Goal: Task Accomplishment & Management: Use online tool/utility

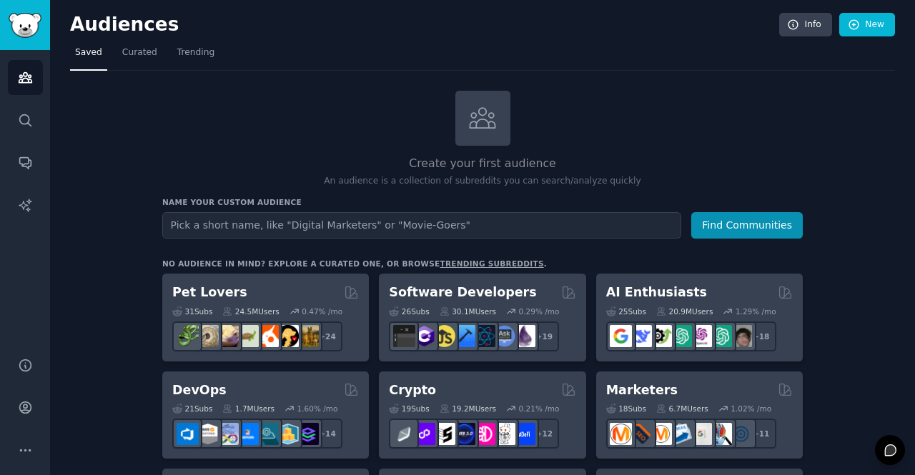
scroll to position [174, 0]
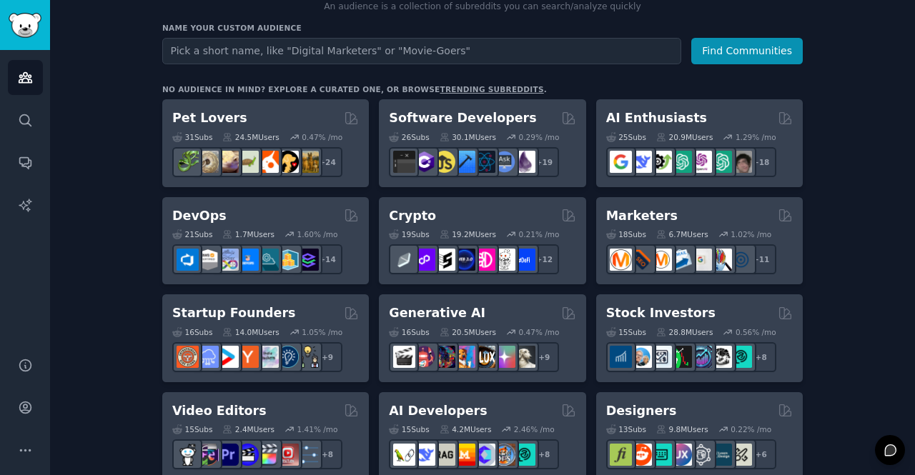
click at [325, 55] on input "text" at bounding box center [421, 51] width 519 height 26
click at [28, 79] on icon "Sidebar" at bounding box center [25, 77] width 15 height 15
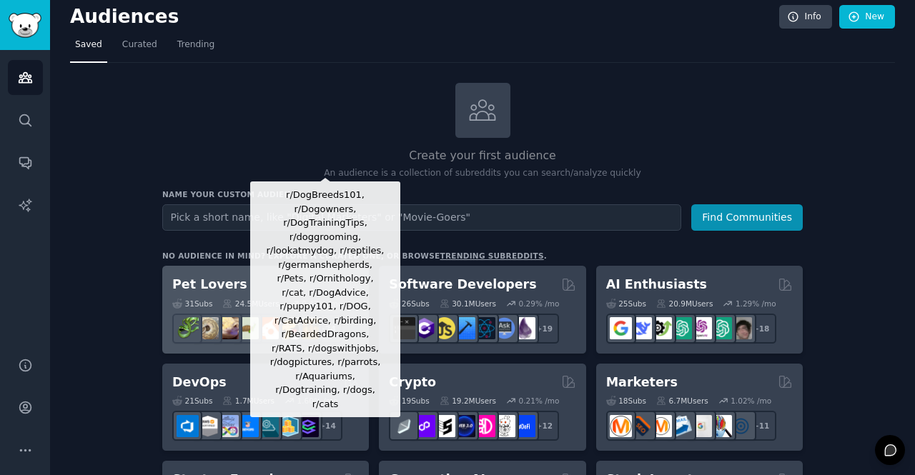
scroll to position [0, 0]
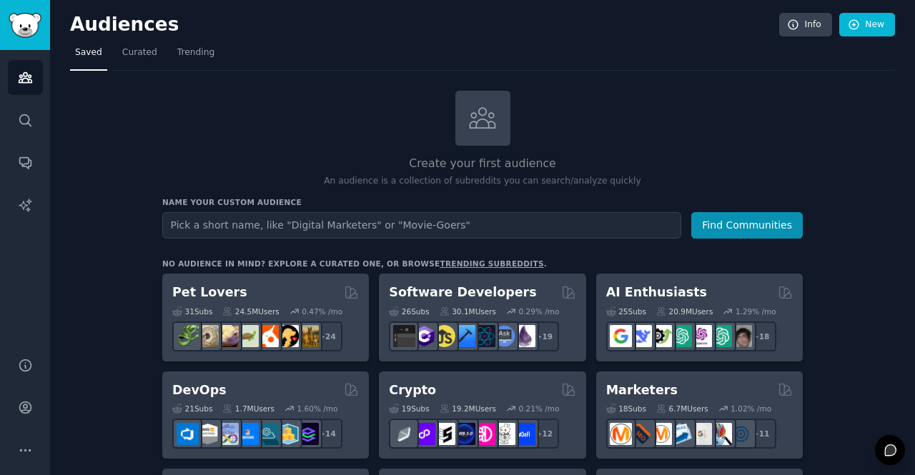
click at [491, 121] on icon at bounding box center [482, 118] width 25 height 20
click at [863, 27] on link "New" at bounding box center [867, 25] width 56 height 24
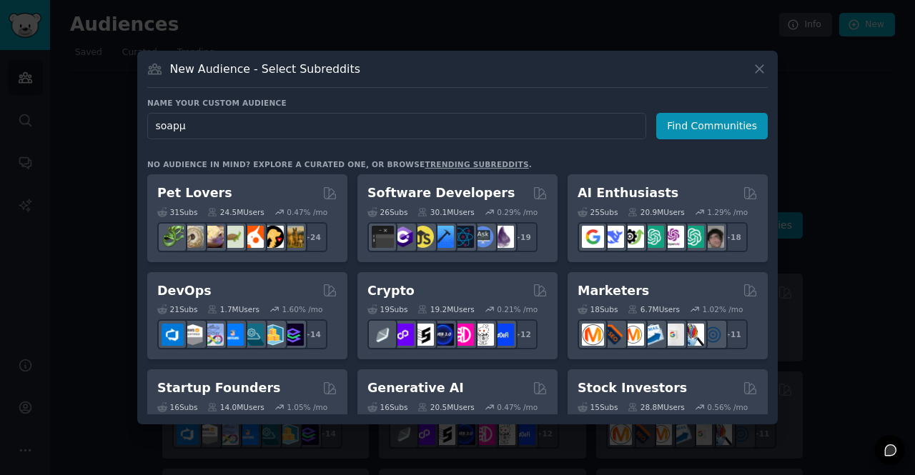
type input "soap"
click button "Find Communities" at bounding box center [712, 126] width 112 height 26
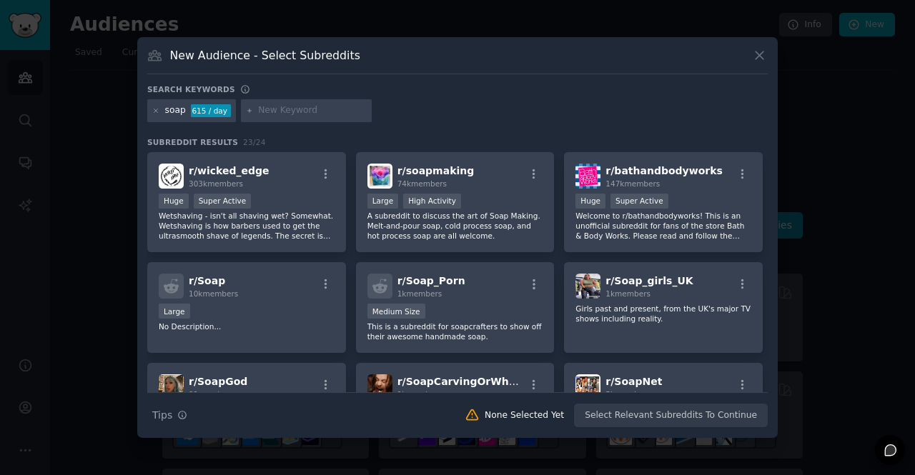
click at [184, 114] on div "soap 615 / day" at bounding box center [191, 110] width 89 height 23
click at [182, 112] on div "soap" at bounding box center [175, 110] width 21 height 13
click at [158, 109] on icon at bounding box center [156, 111] width 8 height 8
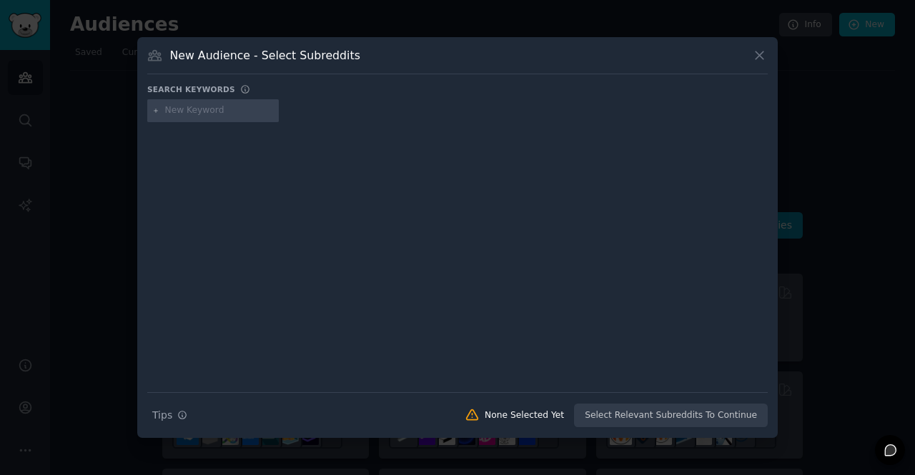
click at [236, 111] on input "text" at bounding box center [219, 110] width 109 height 13
type input "soap bars"
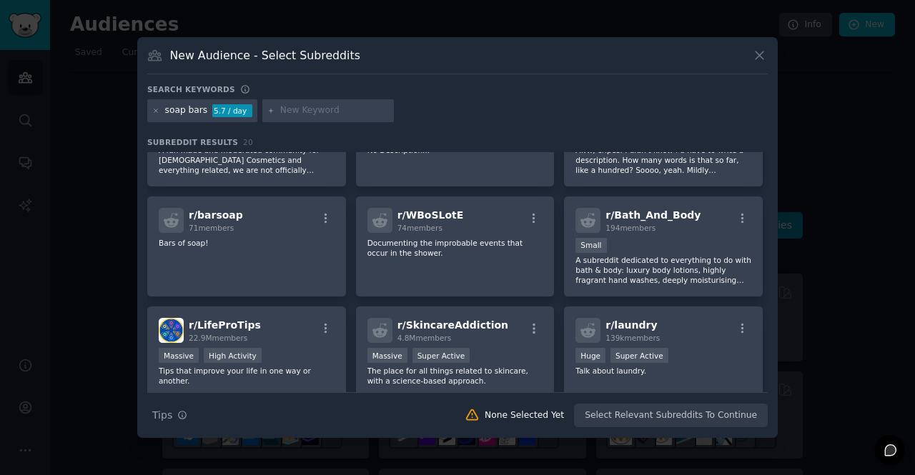
scroll to position [181, 0]
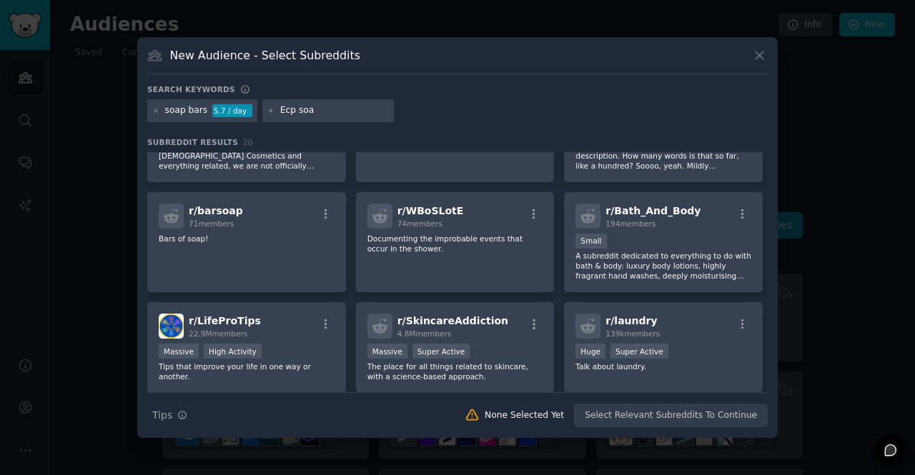
type input "Ecp soap"
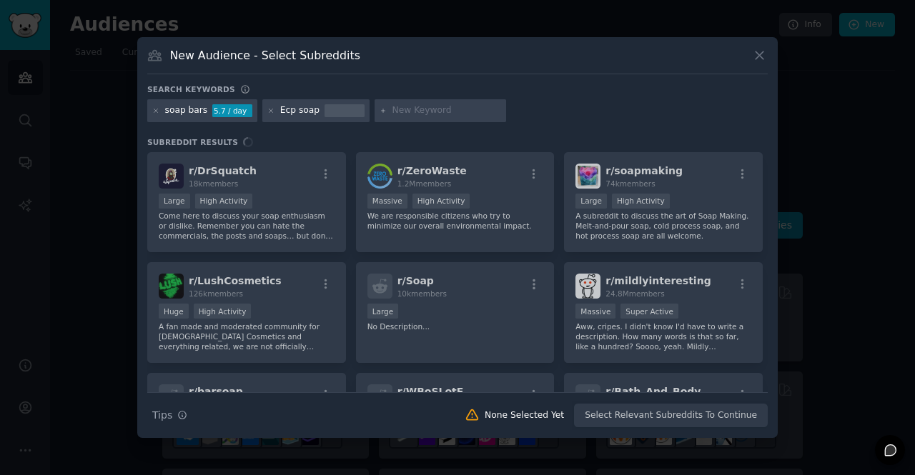
click at [286, 114] on div "Ecp soap" at bounding box center [299, 110] width 39 height 13
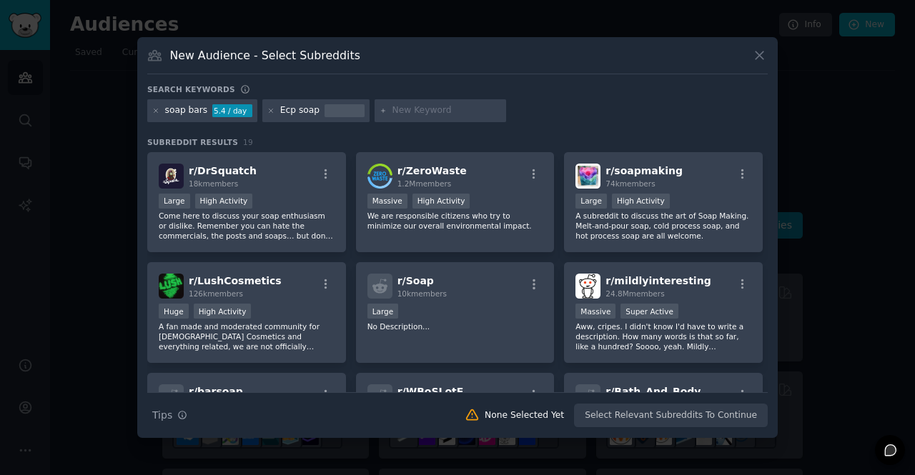
click at [285, 108] on div "Ecp soap" at bounding box center [299, 110] width 39 height 13
click at [153, 114] on icon at bounding box center [156, 111] width 8 height 8
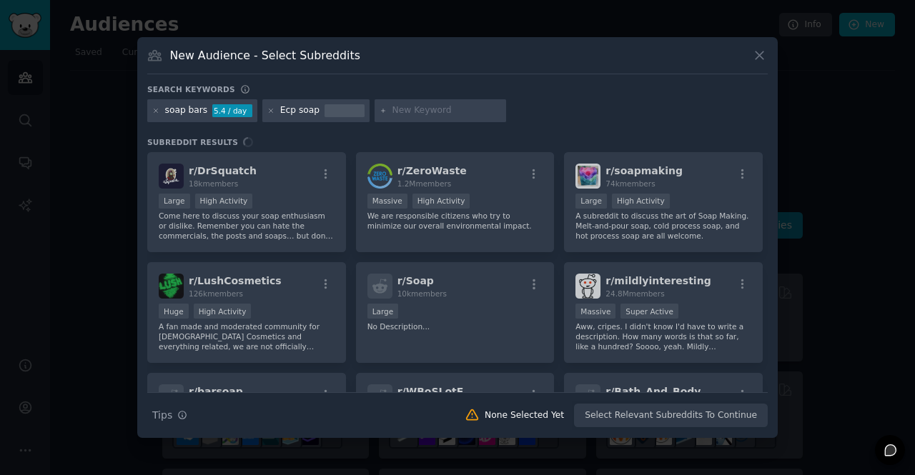
click at [392, 114] on input "text" at bounding box center [446, 110] width 109 height 13
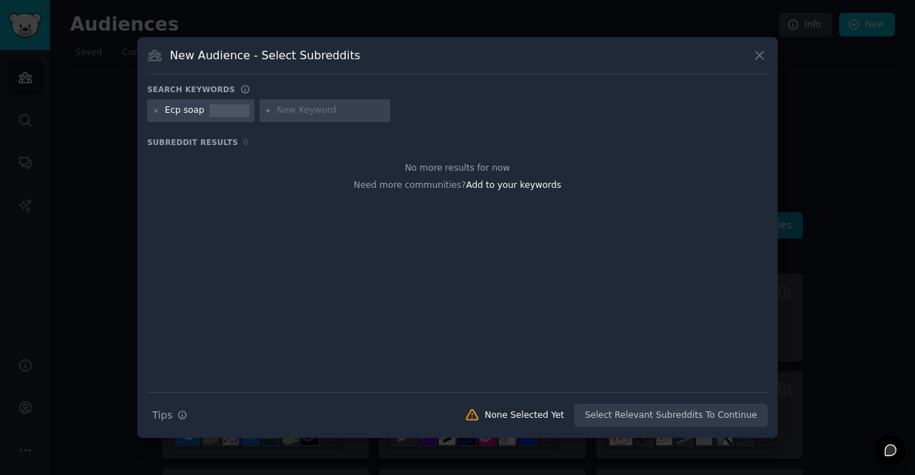
click at [182, 108] on div "Ecp soap" at bounding box center [184, 110] width 39 height 13
click at [189, 114] on div "Ecp soap" at bounding box center [184, 110] width 39 height 13
click at [157, 111] on icon at bounding box center [156, 111] width 8 height 8
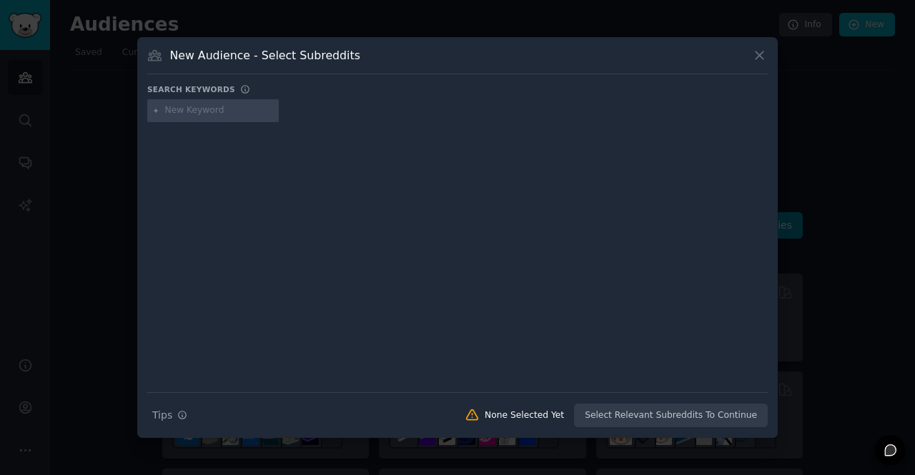
click at [214, 107] on input "text" at bounding box center [219, 110] width 109 height 13
type input "eco soap"
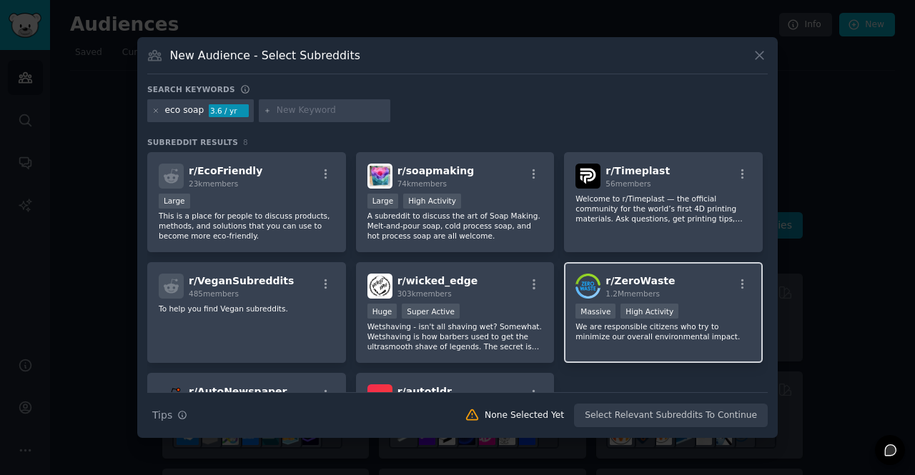
click at [620, 269] on div "r/ ZeroWaste 1.2M members Massive High Activity We are responsible citizens who…" at bounding box center [663, 312] width 199 height 101
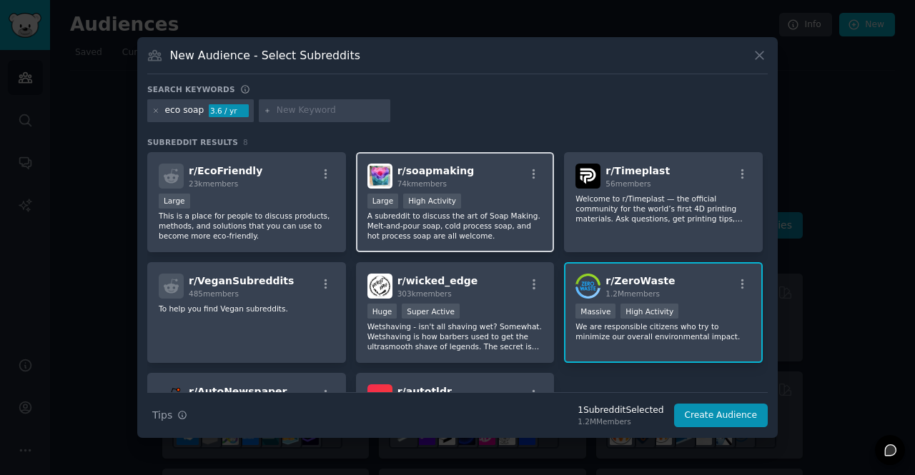
click at [475, 199] on div "Large High Activity" at bounding box center [455, 203] width 176 height 18
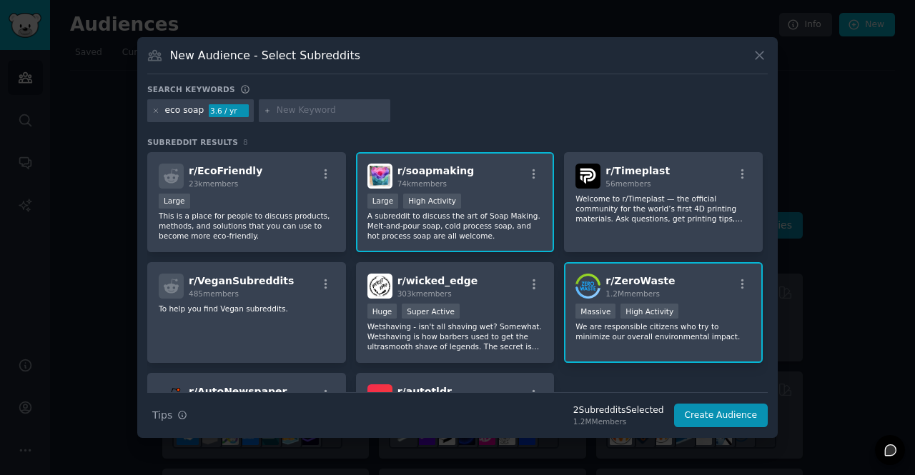
click at [315, 106] on input "text" at bounding box center [331, 110] width 109 height 13
type input "shampoo bars"
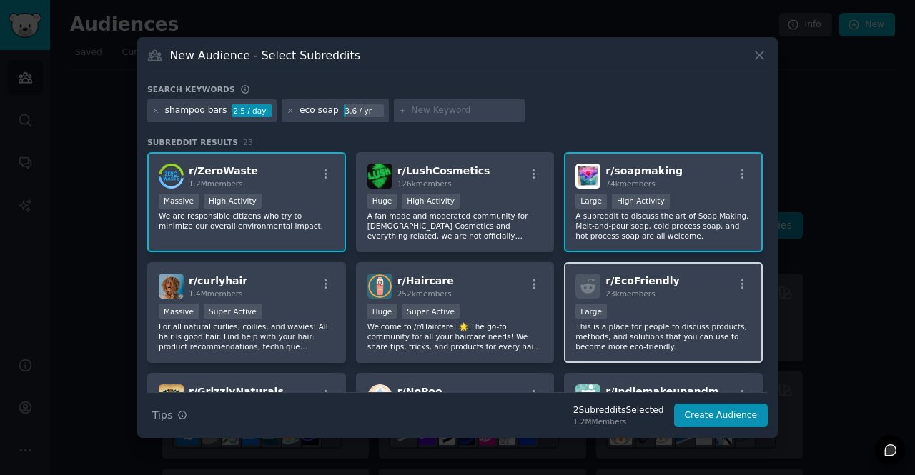
click at [636, 307] on div "Large" at bounding box center [663, 313] width 176 height 18
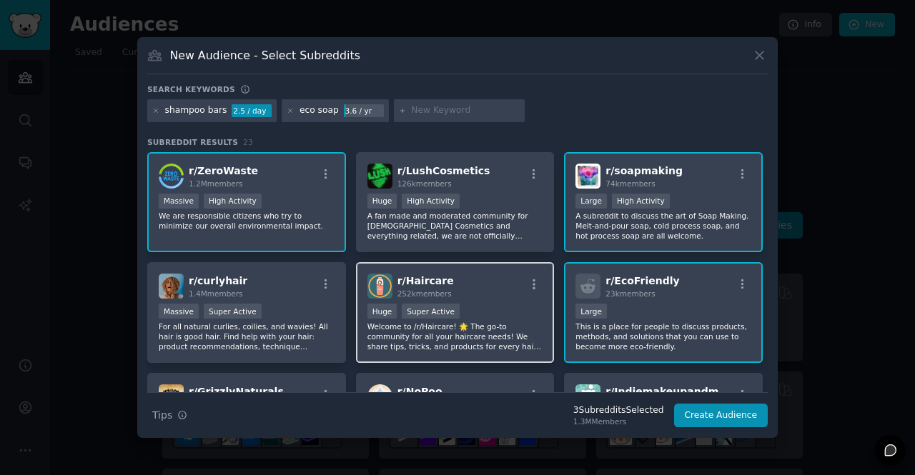
click at [479, 304] on div "Huge Super Active" at bounding box center [455, 313] width 176 height 18
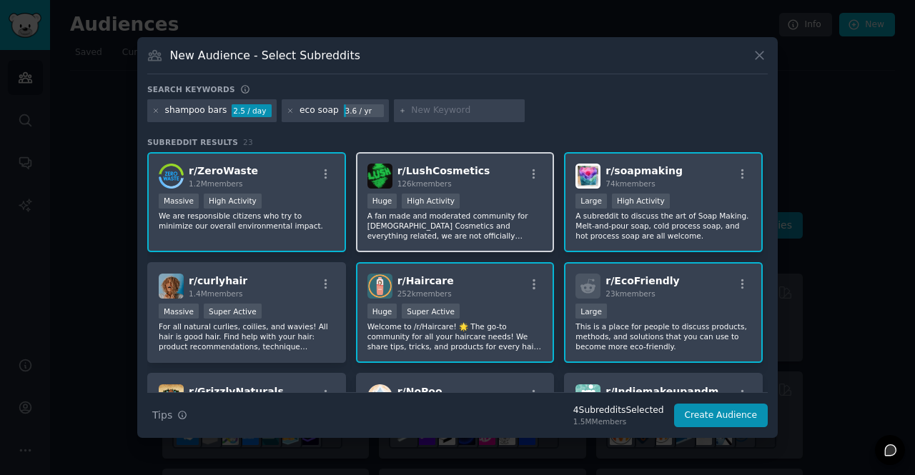
click at [498, 202] on div "100,000 - 1,000,000 members Huge High Activity" at bounding box center [455, 203] width 176 height 18
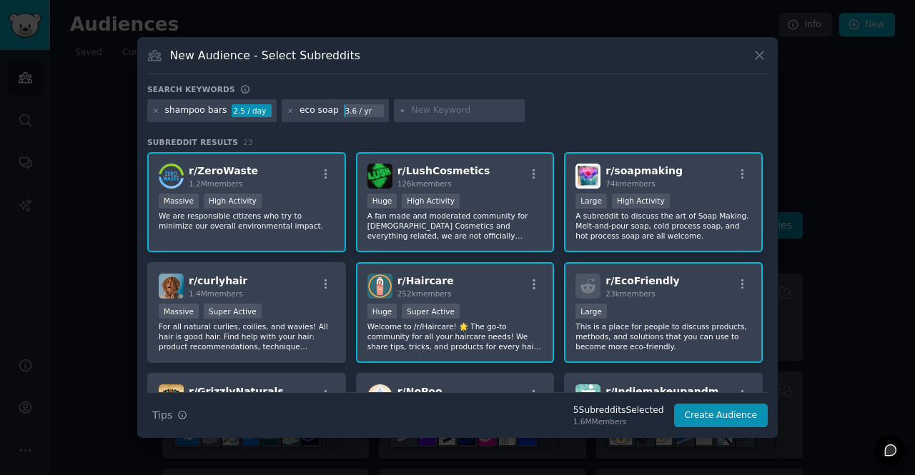
click at [422, 113] on input "text" at bounding box center [465, 110] width 109 height 13
type input "eco beauty"
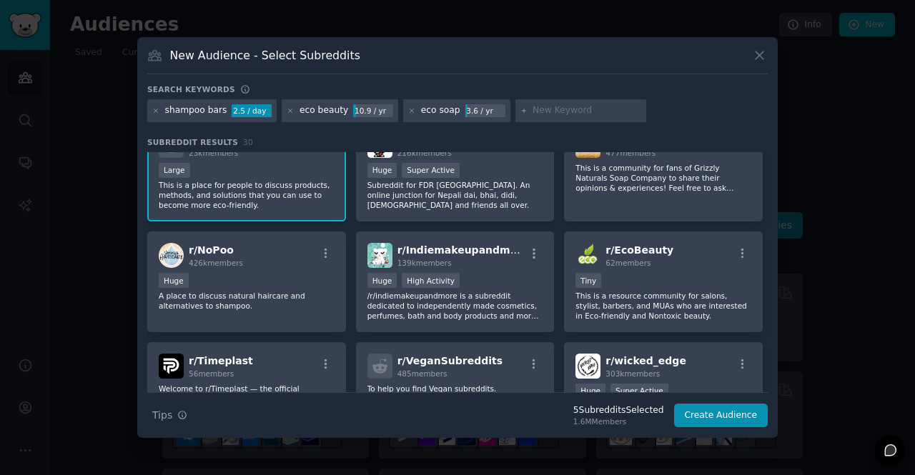
scroll to position [252, 0]
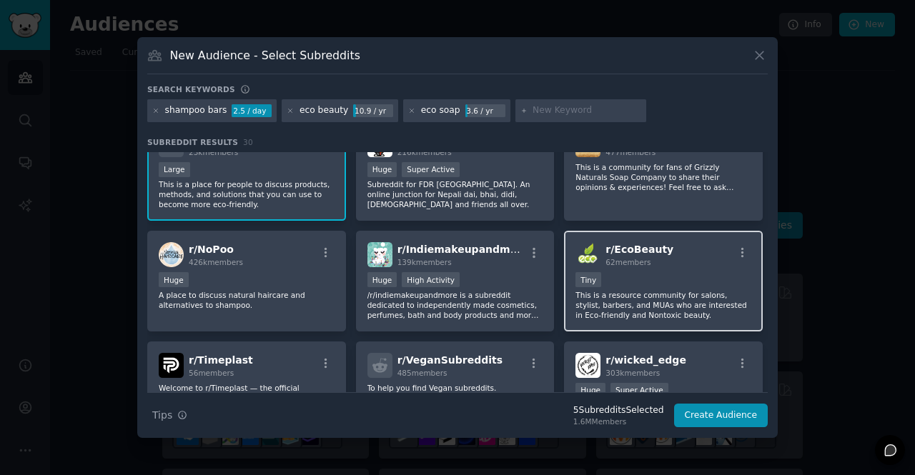
click at [609, 265] on span "62 members" at bounding box center [627, 262] width 45 height 9
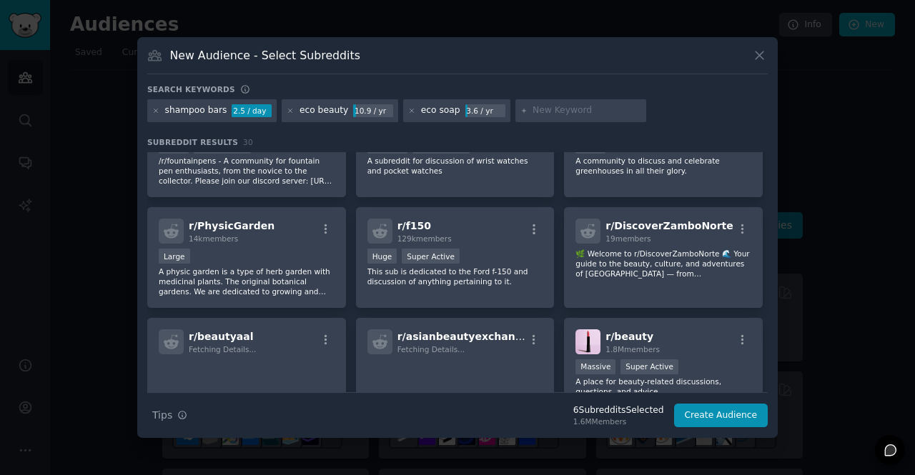
scroll to position [718, 0]
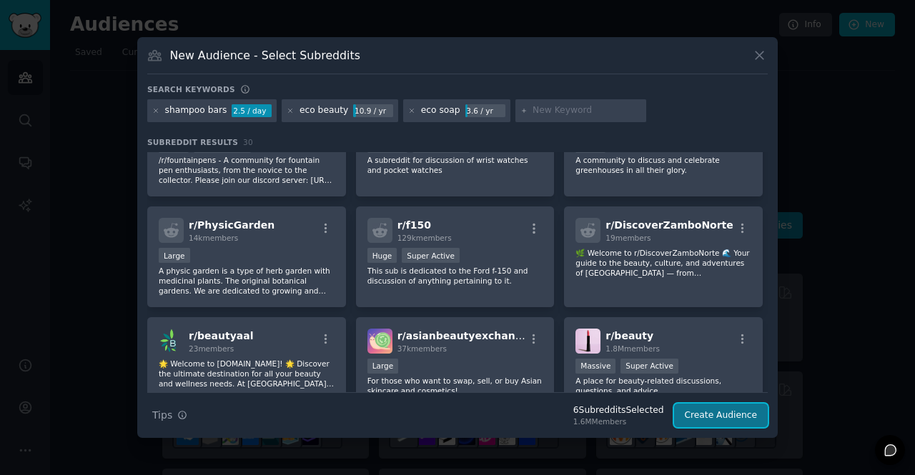
click at [713, 419] on button "Create Audience" at bounding box center [721, 416] width 94 height 24
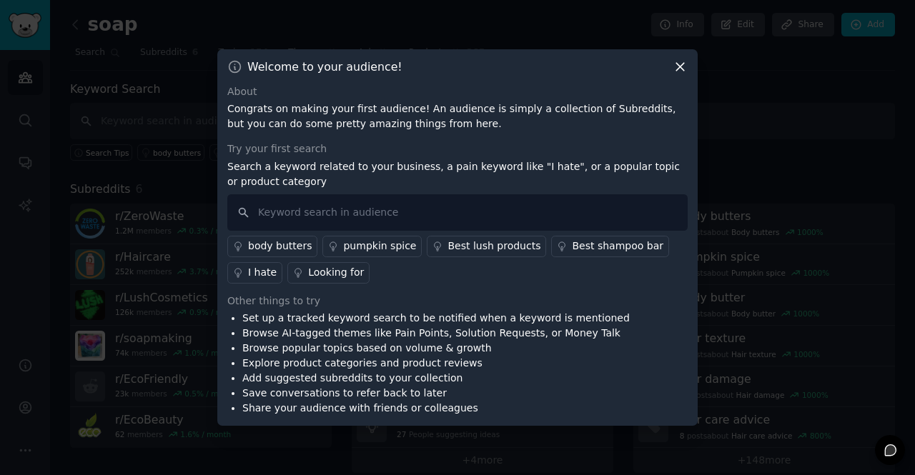
click at [681, 66] on icon at bounding box center [680, 66] width 15 height 15
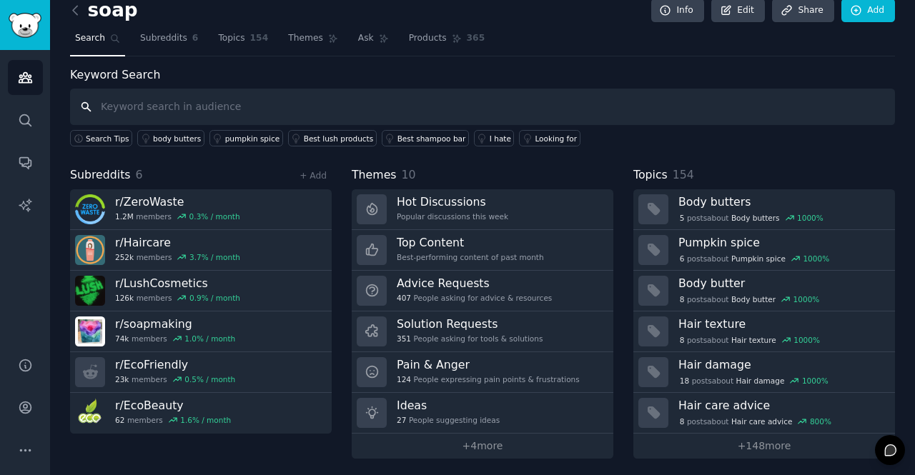
scroll to position [14, 0]
click at [302, 31] on link "Themes" at bounding box center [313, 41] width 60 height 29
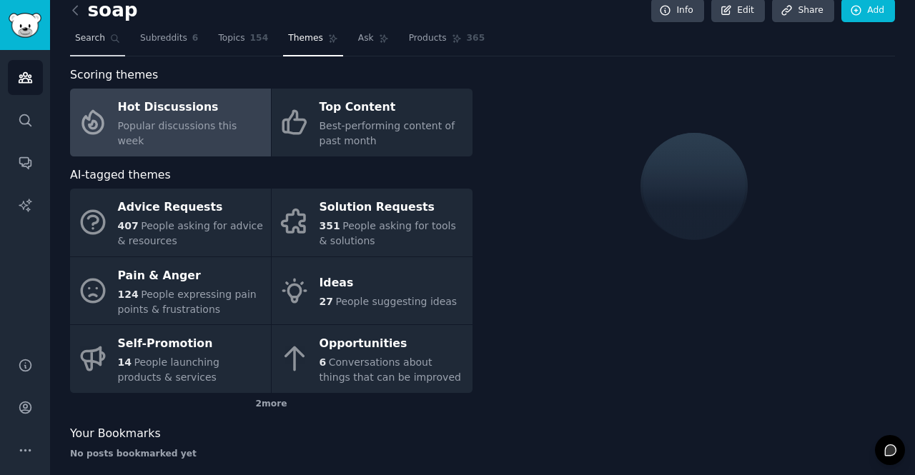
click at [85, 32] on span "Search" at bounding box center [90, 38] width 30 height 13
